Goal: Task Accomplishment & Management: Complete application form

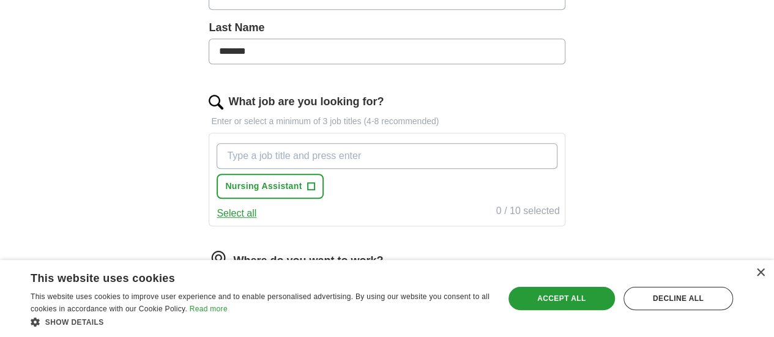
scroll to position [367, 0]
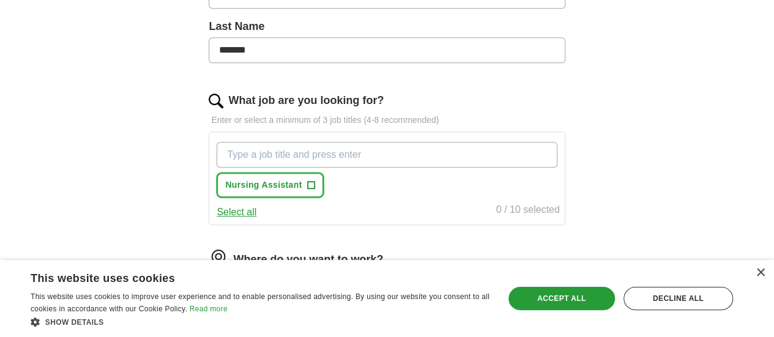
click at [323, 187] on button "Nursing Assistant +" at bounding box center [270, 185] width 107 height 25
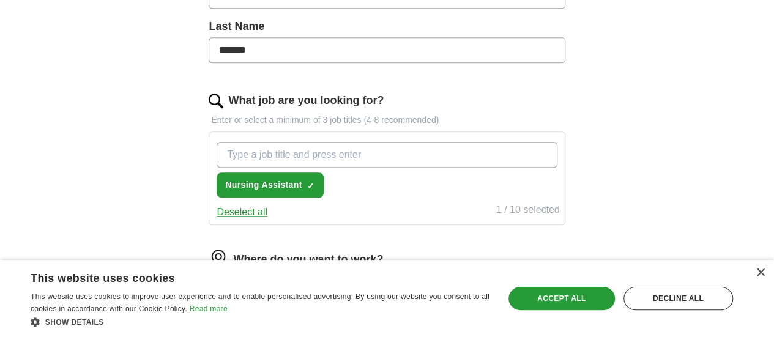
click at [373, 157] on input "What job are you looking for?" at bounding box center [387, 155] width 340 height 26
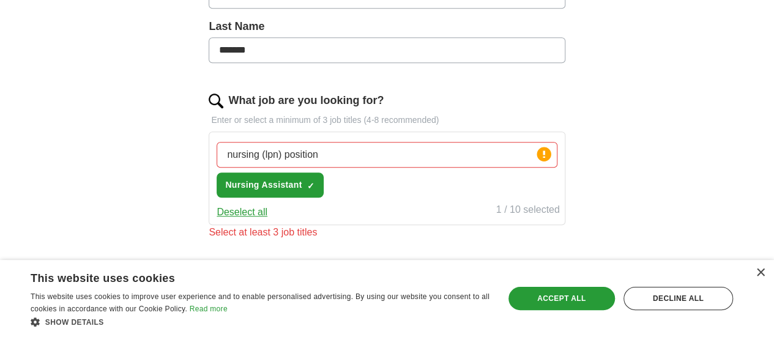
click at [435, 185] on div "nursing (lpn) position Press return to add title Nursing Assistant ✓ ×" at bounding box center [386, 170] width 345 height 66
click at [315, 234] on div "Select at least 3 job titles" at bounding box center [387, 232] width 356 height 15
click at [267, 212] on button "Deselect all" at bounding box center [242, 212] width 51 height 15
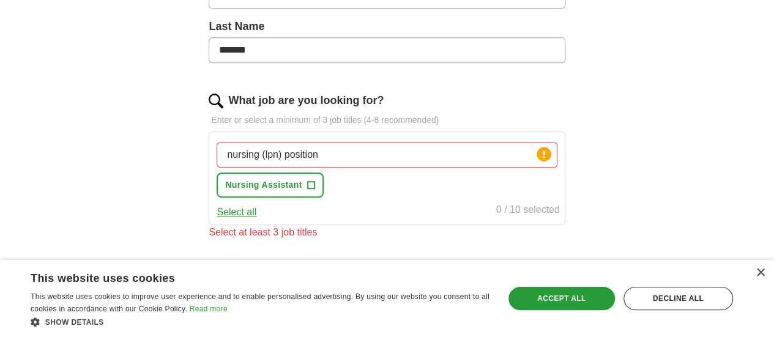
click at [358, 150] on input "nursing (lpn) position" at bounding box center [387, 155] width 340 height 26
type input "n"
click at [302, 186] on span "Nursing Assistant" at bounding box center [263, 185] width 77 height 13
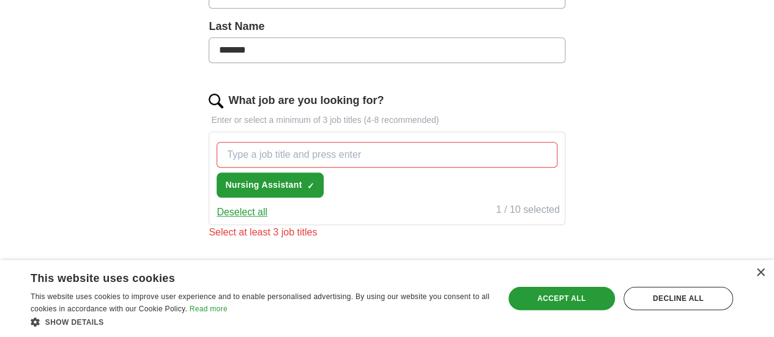
click at [268, 211] on button "Deselect all" at bounding box center [242, 212] width 51 height 15
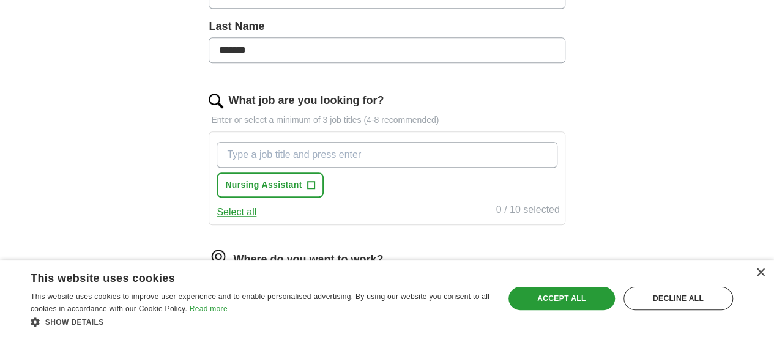
click at [394, 150] on input "What job are you looking for?" at bounding box center [387, 155] width 340 height 26
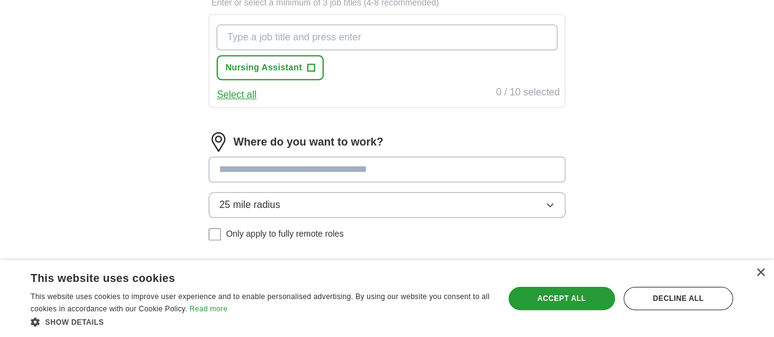
scroll to position [490, 0]
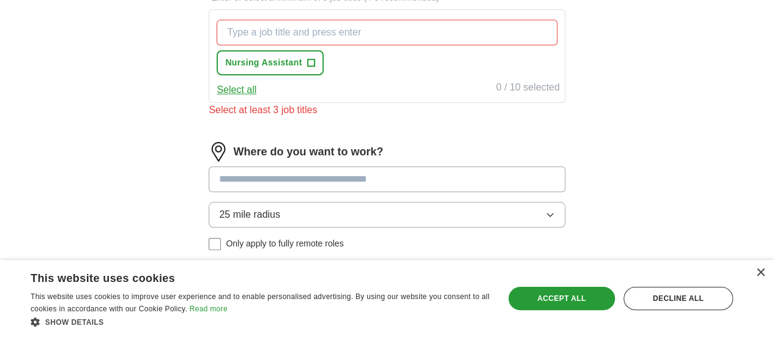
click at [386, 171] on input at bounding box center [387, 180] width 356 height 26
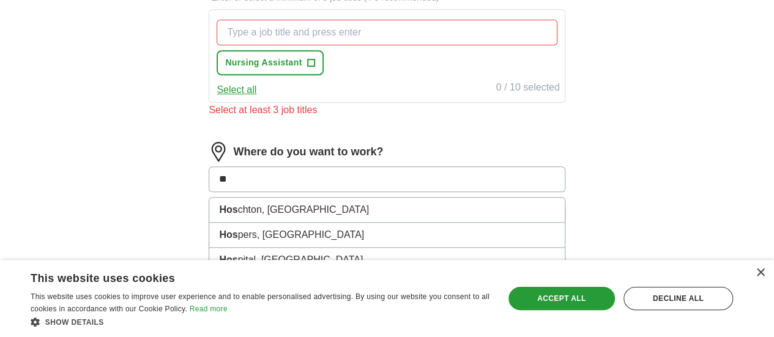
type input "*"
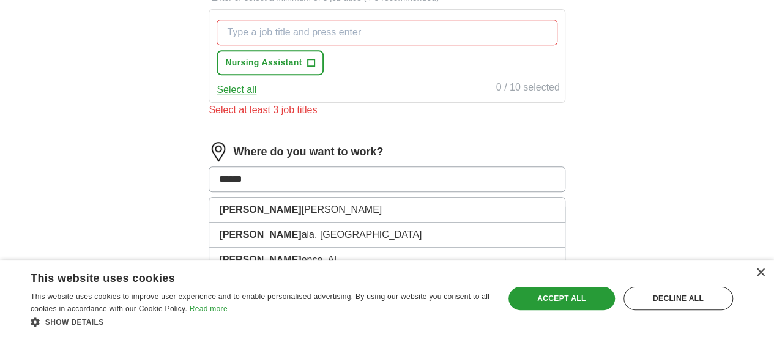
type input "*******"
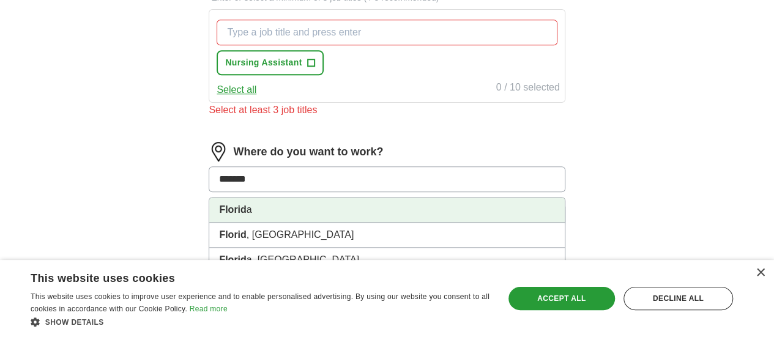
drag, startPoint x: 263, startPoint y: 219, endPoint x: 263, endPoint y: 205, distance: 13.5
click at [263, 205] on li "Florid a" at bounding box center [386, 210] width 355 height 25
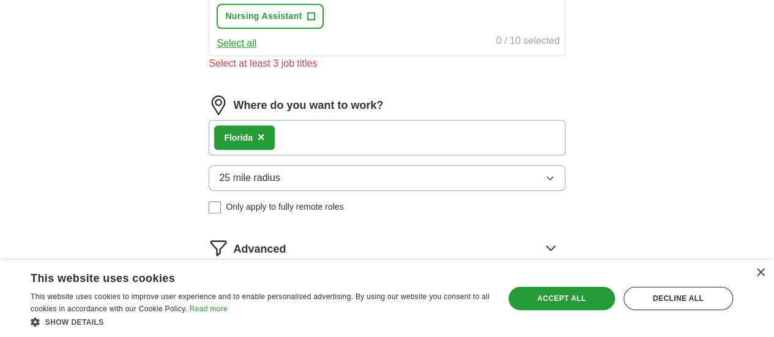
scroll to position [612, 0]
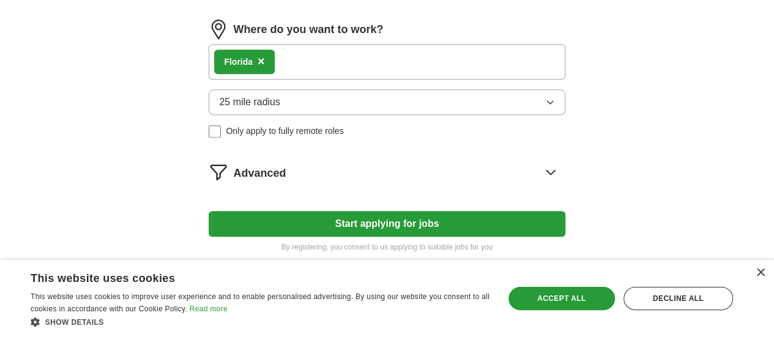
click at [320, 102] on button "25 mile radius" at bounding box center [387, 102] width 356 height 26
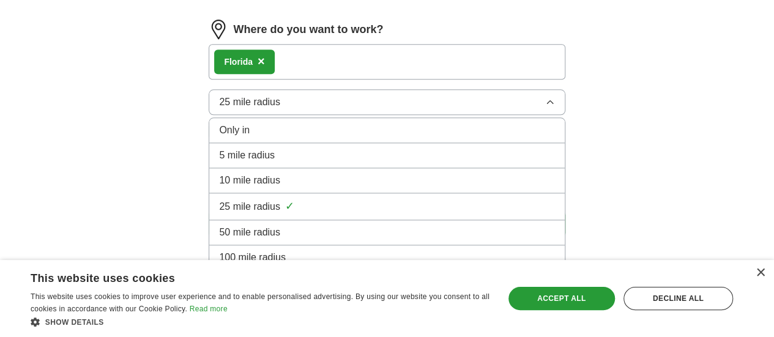
click at [319, 178] on div "10 mile radius" at bounding box center [386, 180] width 335 height 15
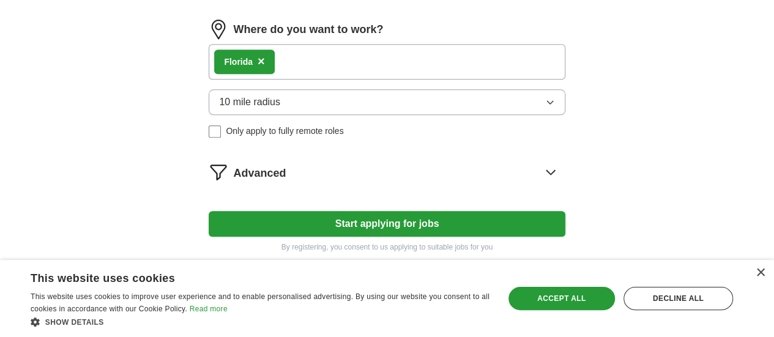
click at [322, 100] on button "10 mile radius" at bounding box center [387, 102] width 356 height 26
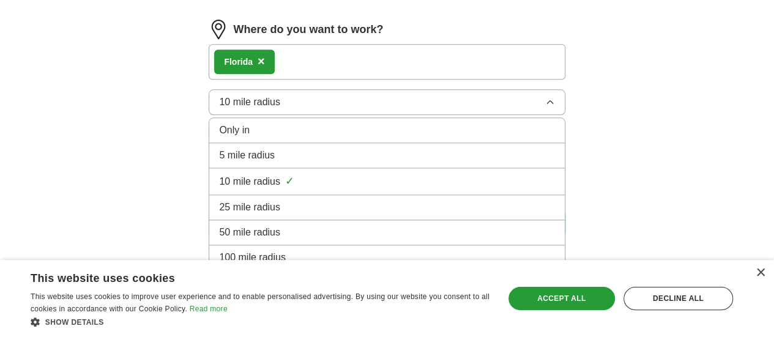
click at [275, 203] on span "25 mile radius" at bounding box center [249, 207] width 61 height 15
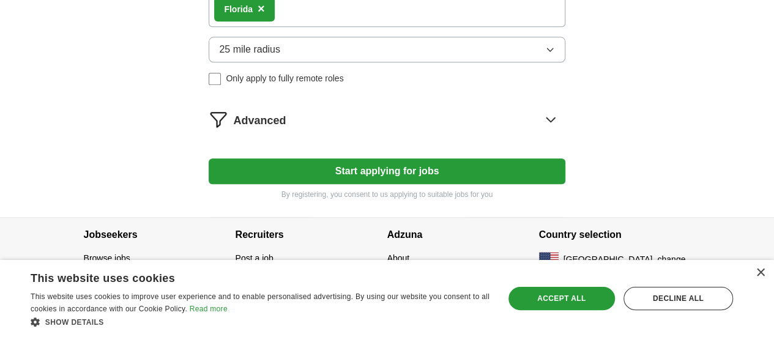
scroll to position [604, 0]
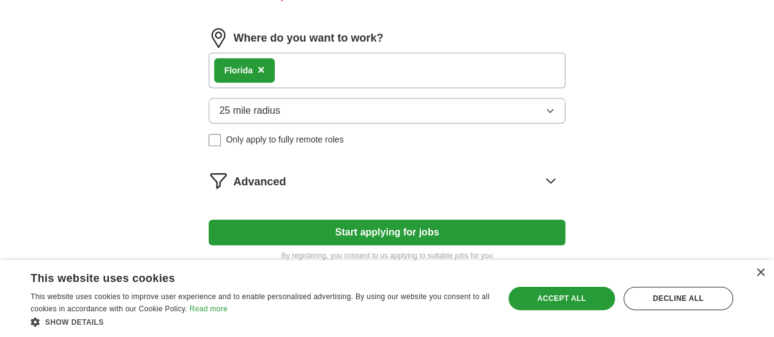
click at [280, 105] on span "25 mile radius" at bounding box center [249, 110] width 61 height 15
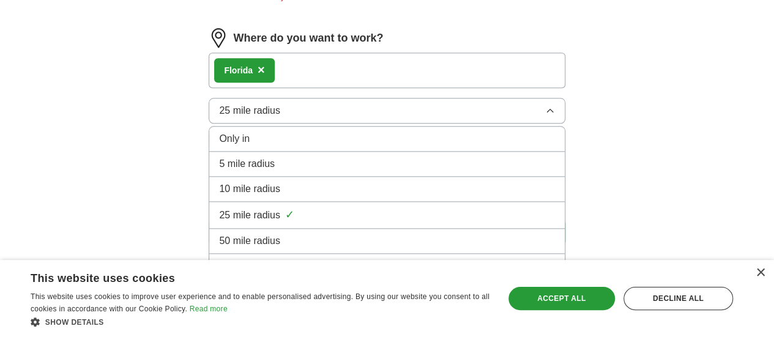
click at [264, 188] on span "10 mile radius" at bounding box center [249, 189] width 61 height 15
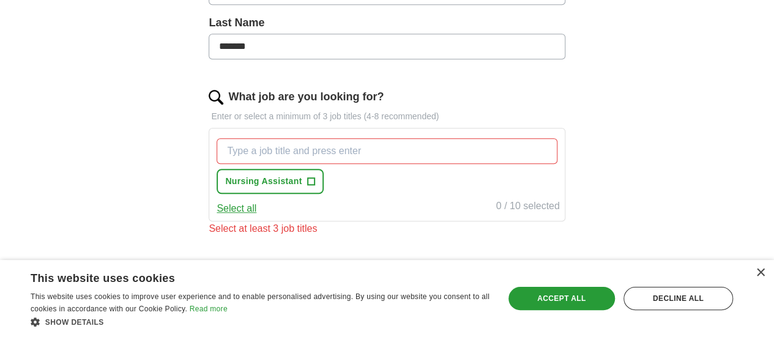
scroll to position [359, 0]
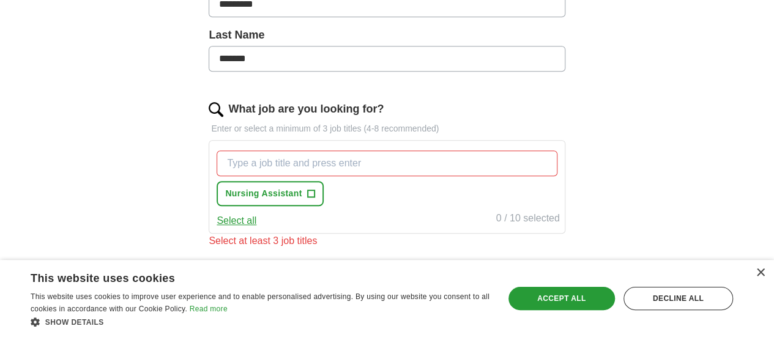
click at [257, 220] on button "Select all" at bounding box center [237, 221] width 40 height 15
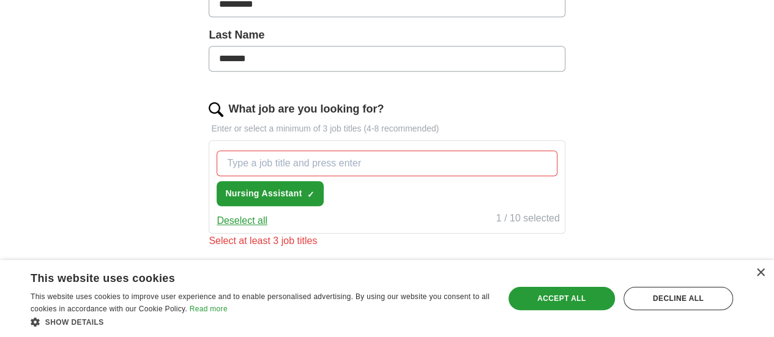
scroll to position [420, 0]
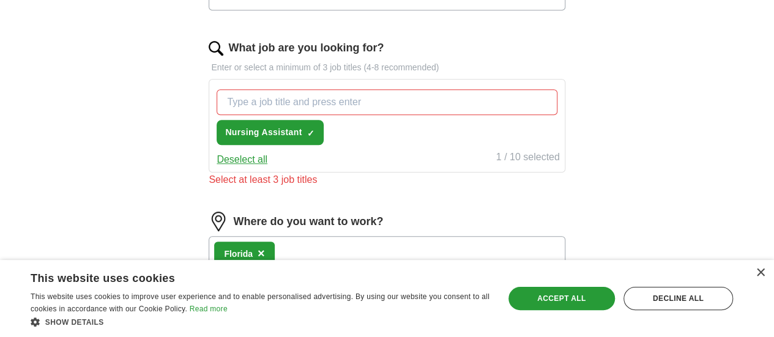
click at [333, 70] on p "Enter or select a minimum of 3 job titles (4-8 recommended)" at bounding box center [387, 67] width 356 height 13
click at [382, 97] on input "What job are you looking for?" at bounding box center [387, 102] width 340 height 26
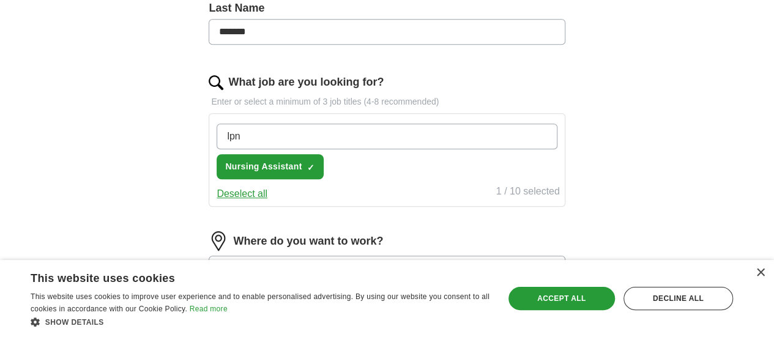
scroll to position [359, 0]
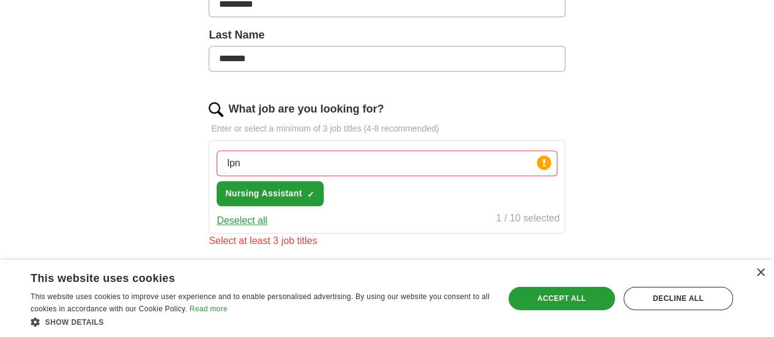
click at [635, 150] on div "ApplyIQ Let ApplyIQ do the hard work of searching and applying for jobs. Just t…" at bounding box center [387, 101] width 627 height 845
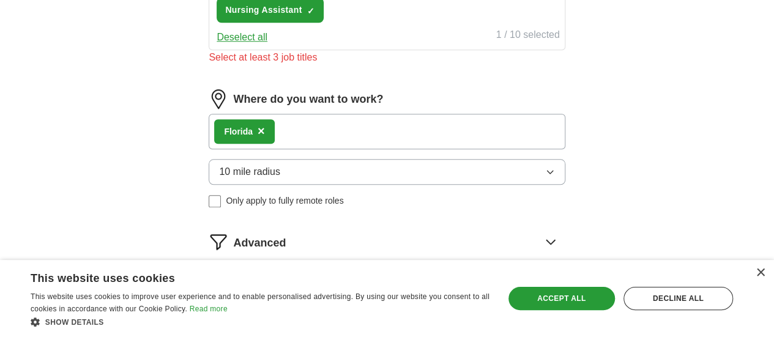
scroll to position [420, 0]
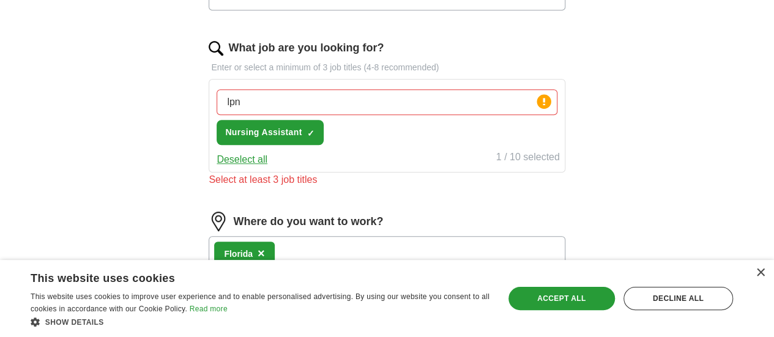
click at [299, 105] on input "lpn" at bounding box center [387, 102] width 340 height 26
type input "l"
click at [275, 129] on span "Nursing Assistant" at bounding box center [263, 132] width 77 height 13
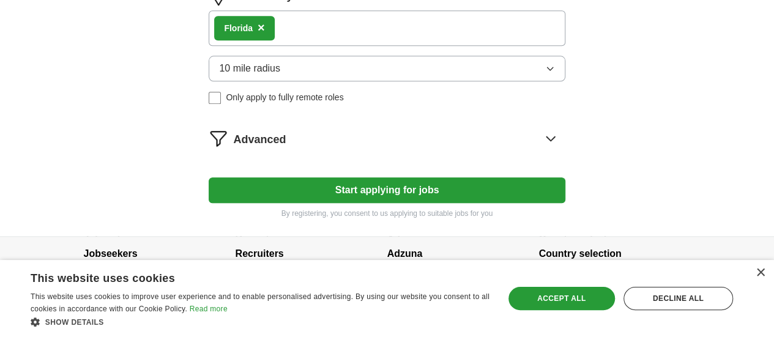
scroll to position [665, 0]
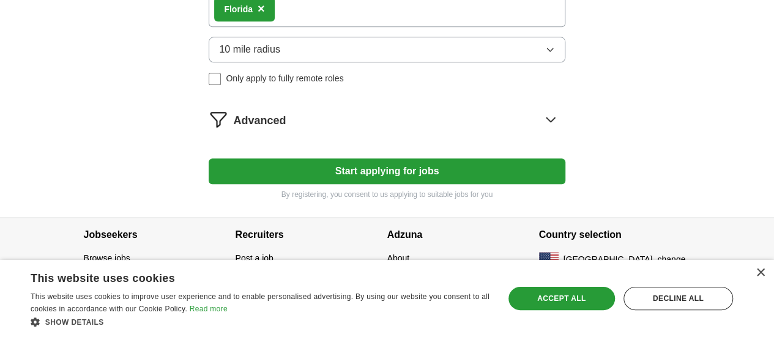
click at [350, 167] on button "Start applying for jobs" at bounding box center [387, 172] width 356 height 26
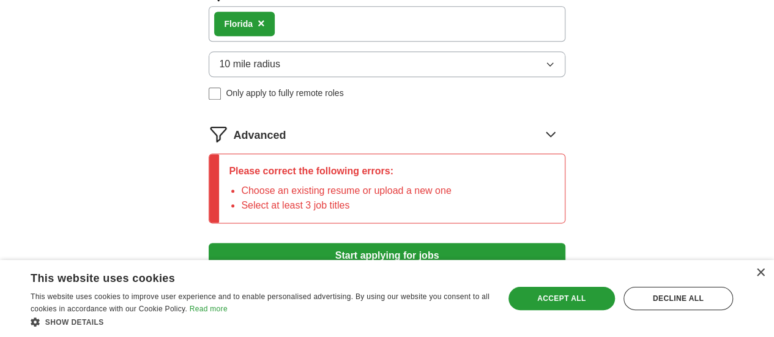
scroll to position [680, 0]
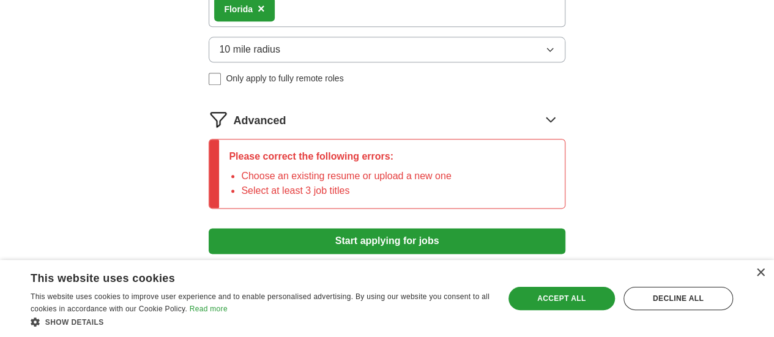
click at [362, 240] on button "Start applying for jobs" at bounding box center [387, 241] width 356 height 26
click at [461, 168] on div "Please correct the following errors: Choose an existing resume or upload a new …" at bounding box center [340, 174] width 242 height 69
click at [541, 117] on icon at bounding box center [551, 120] width 20 height 20
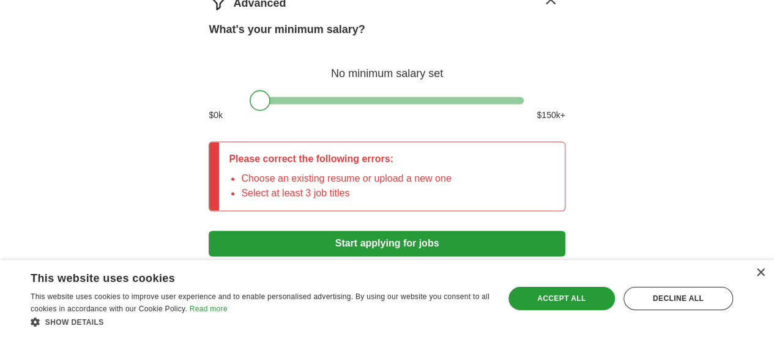
scroll to position [863, 0]
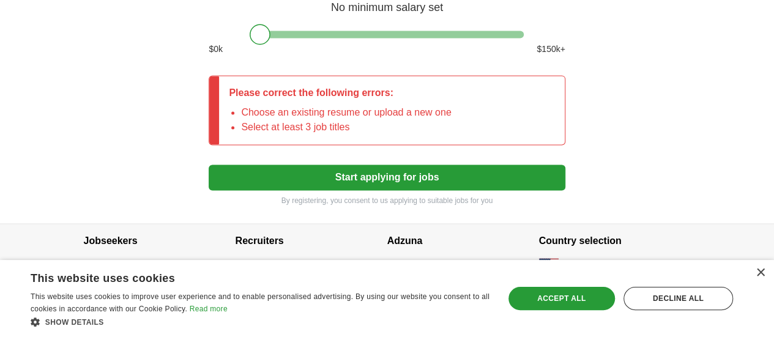
click at [342, 171] on button "Start applying for jobs" at bounding box center [387, 178] width 356 height 26
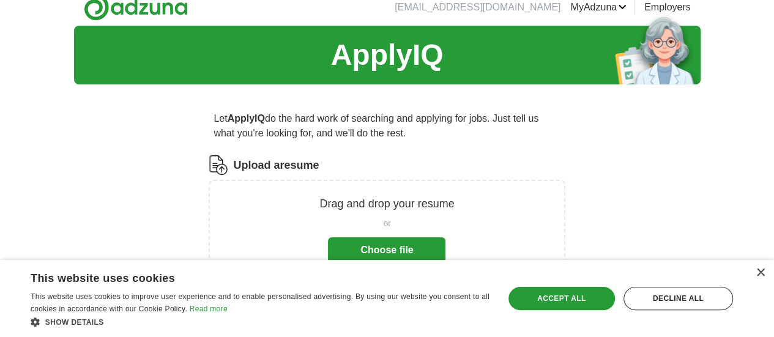
scroll to position [0, 0]
